Goal: Task Accomplishment & Management: Manage account settings

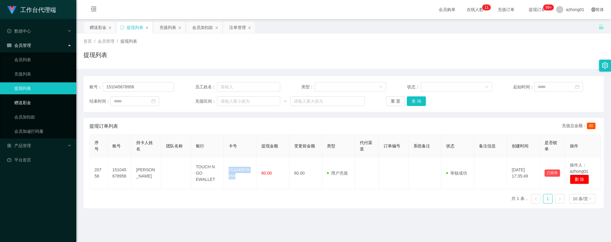
click at [32, 102] on link "赠送彩金" at bounding box center [42, 103] width 57 height 12
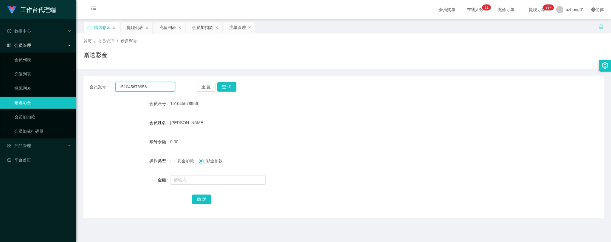
drag, startPoint x: 151, startPoint y: 88, endPoint x: 77, endPoint y: 83, distance: 74.3
click at [77, 83] on main "关闭左侧 关闭右侧 关闭其它 刷新页面 赠送彩金 提现列表 充值列表 会员加扣款 注单管理 首页 / 会员管理 / 赠送彩金 / 赠送彩金 会员账号： 151…" at bounding box center [343, 147] width 534 height 256
paste input "786678"
type input "786678"
click at [227, 85] on button "查 询" at bounding box center [226, 87] width 19 height 10
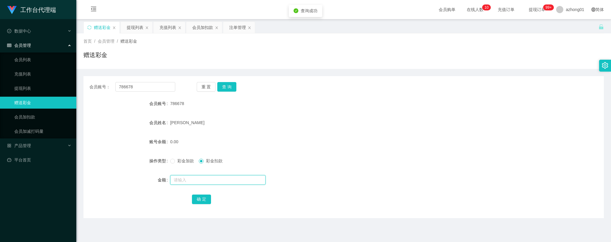
click at [200, 180] on input "text" at bounding box center [217, 180] width 95 height 10
click at [176, 161] on span "彩金加款" at bounding box center [185, 160] width 21 height 5
click at [239, 25] on div "注单管理" at bounding box center [237, 27] width 17 height 11
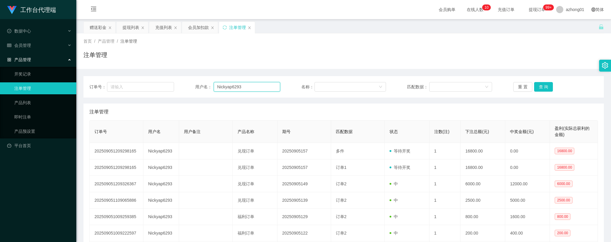
drag, startPoint x: 248, startPoint y: 86, endPoint x: 183, endPoint y: 84, distance: 65.0
click at [183, 84] on div "订单号： 用户名： Nickyap6293 名称： 匹配数据： 重 置 查 询" at bounding box center [343, 87] width 508 height 10
paste input "786678"
type input "786678"
drag, startPoint x: 540, startPoint y: 88, endPoint x: 520, endPoint y: 94, distance: 20.8
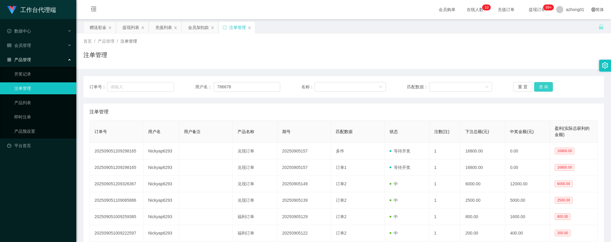
click at [540, 88] on button "查 询" at bounding box center [543, 87] width 19 height 10
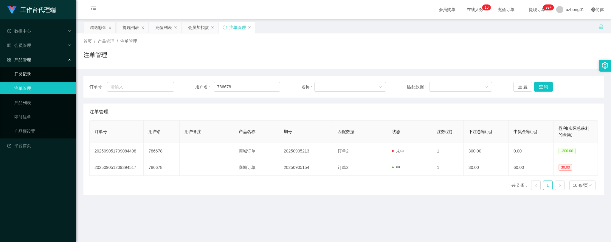
click at [29, 72] on link "开奖记录" at bounding box center [42, 74] width 57 height 12
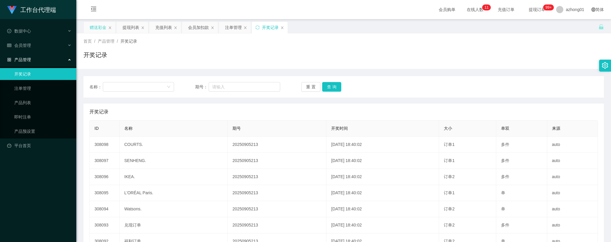
click at [95, 26] on div "赠送彩金" at bounding box center [98, 27] width 17 height 11
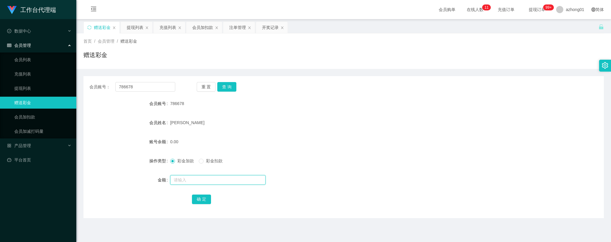
click at [187, 180] on input "text" at bounding box center [217, 180] width 95 height 10
type input "390"
click at [197, 201] on button "确 定" at bounding box center [201, 199] width 19 height 10
click at [31, 88] on link "提现列表" at bounding box center [42, 88] width 57 height 12
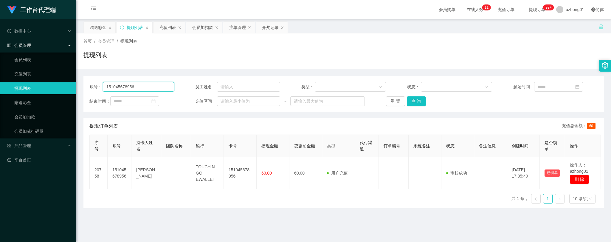
drag, startPoint x: 141, startPoint y: 88, endPoint x: 65, endPoint y: 84, distance: 76.1
click at [66, 84] on section "工作台代理端 数据中心 会员管理 会员列表 充值列表 提现列表 赠送彩金 会员加扣款 会员加减打码量 产品管理 开奖记录 注单管理 产品列表 即时注单 产品预…" at bounding box center [305, 151] width 611 height 302
paste input "JOKERZZZ"
click at [413, 100] on button "查 询" at bounding box center [416, 101] width 19 height 10
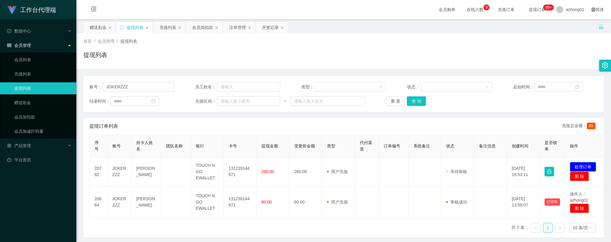
click at [587, 164] on button "处理订单" at bounding box center [582, 167] width 26 height 10
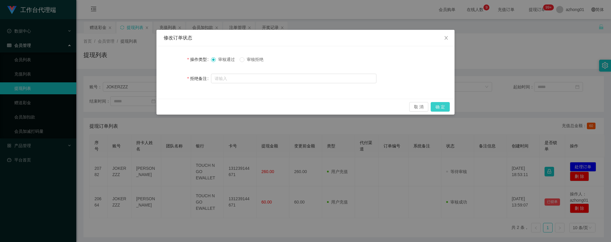
click at [444, 104] on button "确 定" at bounding box center [439, 107] width 19 height 10
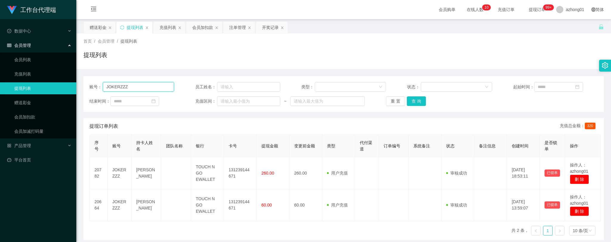
drag, startPoint x: 131, startPoint y: 86, endPoint x: 78, endPoint y: 87, distance: 53.3
click at [78, 87] on main "关闭左侧 关闭右侧 关闭其它 刷新页面 赠送彩金 提现列表 充值列表 会员加扣款 注单管理 开奖记录 首页 / 会员管理 / 提现列表 / 提现列表 账号： …" at bounding box center [343, 147] width 534 height 256
paste input "Patrick570"
click at [414, 99] on button "查 询" at bounding box center [416, 101] width 19 height 10
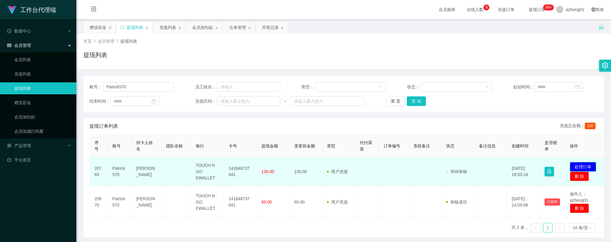
click at [588, 163] on button "处理订单" at bounding box center [582, 167] width 26 height 10
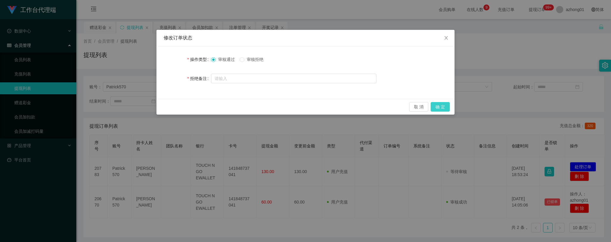
click at [441, 106] on button "确 定" at bounding box center [439, 107] width 19 height 10
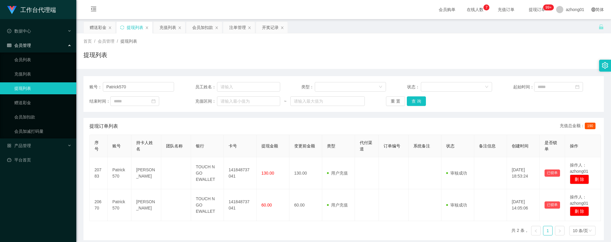
click at [198, 227] on div "序号 账号 持卡人姓名 团队名称 银行 卡号 提现金额 变更前金额 类型 代付渠道 订单编号 系统备注 状态 备注信息 创建时间 是否锁单 操作 20783 …" at bounding box center [343, 186] width 508 height 105
drag, startPoint x: 139, startPoint y: 85, endPoint x: 74, endPoint y: 78, distance: 65.3
click at [74, 78] on section "工作台代理端 数据中心 会员管理 会员列表 充值列表 提现列表 赠送彩金 会员加扣款 会员加减打码量 产品管理 开奖记录 注单管理 产品列表 即时注单 产品预…" at bounding box center [305, 151] width 611 height 302
paste input "786678"
click at [415, 99] on button "查 询" at bounding box center [416, 101] width 19 height 10
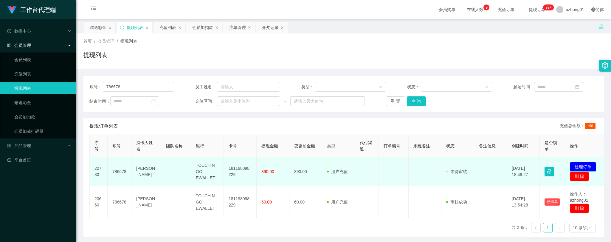
click at [588, 164] on button "处理订单" at bounding box center [582, 167] width 26 height 10
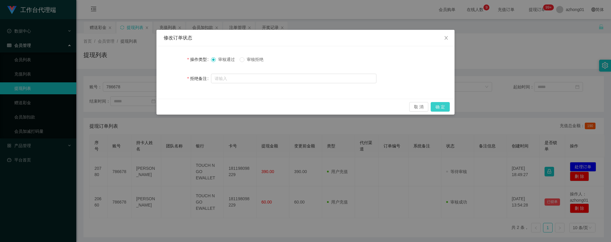
click at [439, 106] on button "确 定" at bounding box center [439, 107] width 19 height 10
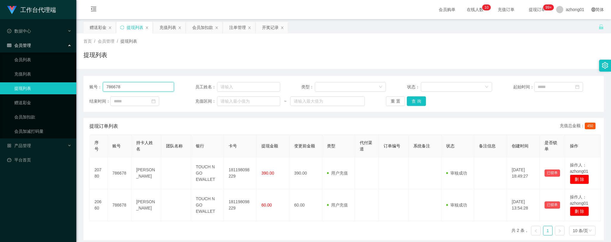
drag, startPoint x: 125, startPoint y: 87, endPoint x: 88, endPoint y: 81, distance: 37.7
click at [88, 81] on div "账号： 786678 员工姓名： 类型： 状态： 起始时间： 结束时间： 充值区间： ~ 重 置 查 询" at bounding box center [343, 94] width 520 height 36
paste input "Win"
type input "Win"
click at [416, 100] on button "查 询" at bounding box center [416, 101] width 19 height 10
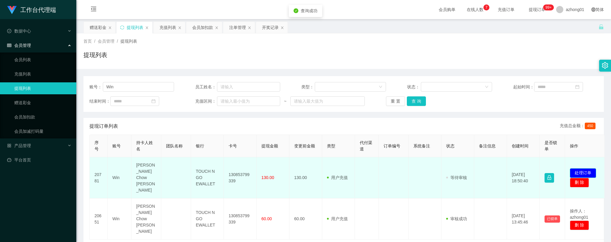
click at [586, 168] on button "处理订单" at bounding box center [582, 173] width 26 height 10
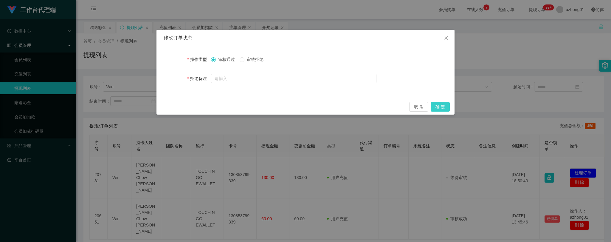
click at [444, 105] on button "确 定" at bounding box center [439, 107] width 19 height 10
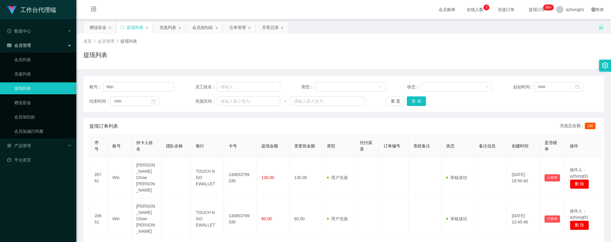
click at [385, 229] on div "序号 账号 持卡人姓名 团队名称 银行 卡号 提现金额 变更前金额 类型 代付渠道 订单编号 系统备注 状态 备注信息 创建时间 是否锁单 操作 20781 …" at bounding box center [343, 196] width 508 height 124
click at [25, 102] on link "赠送彩金" at bounding box center [42, 103] width 57 height 12
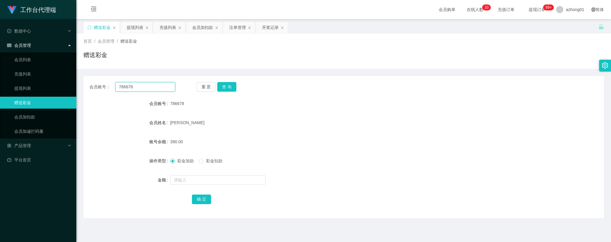
drag, startPoint x: 138, startPoint y: 87, endPoint x: 91, endPoint y: 85, distance: 46.8
click at [91, 85] on div "会员账号： 786678" at bounding box center [132, 87] width 86 height 10
paste input "kena02"
type input "kena02"
click at [223, 88] on button "查 询" at bounding box center [226, 87] width 19 height 10
